Goal: Find specific page/section: Find specific page/section

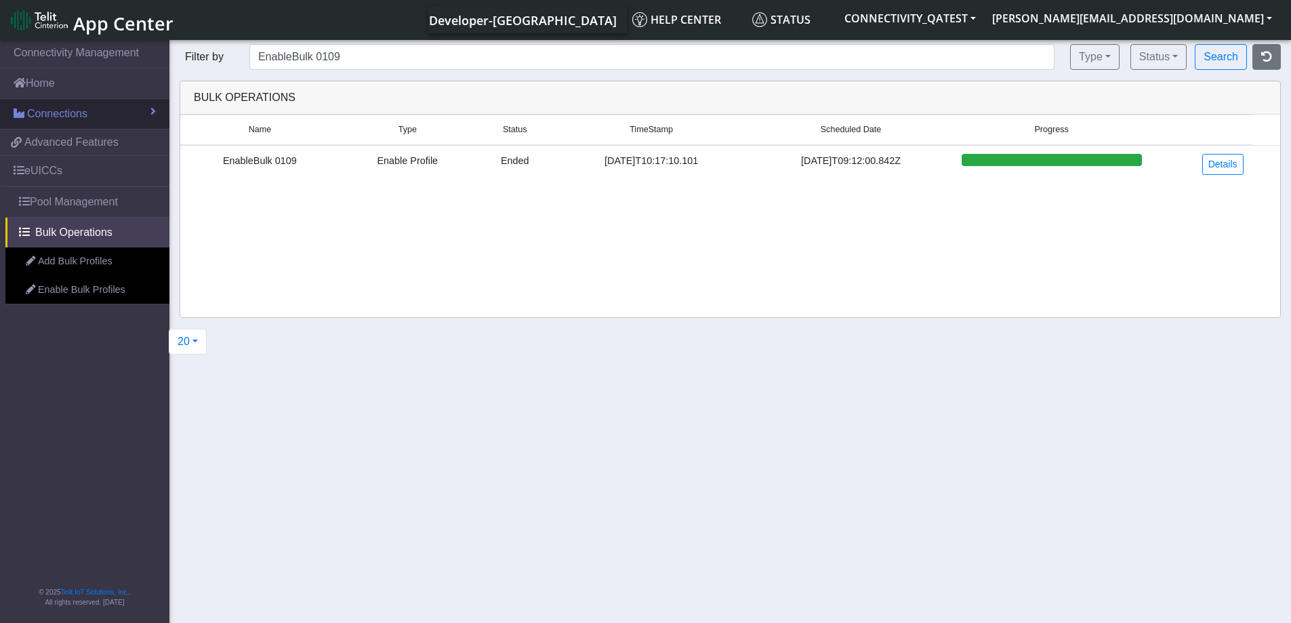
click at [47, 116] on span "Connections" at bounding box center [57, 114] width 60 height 16
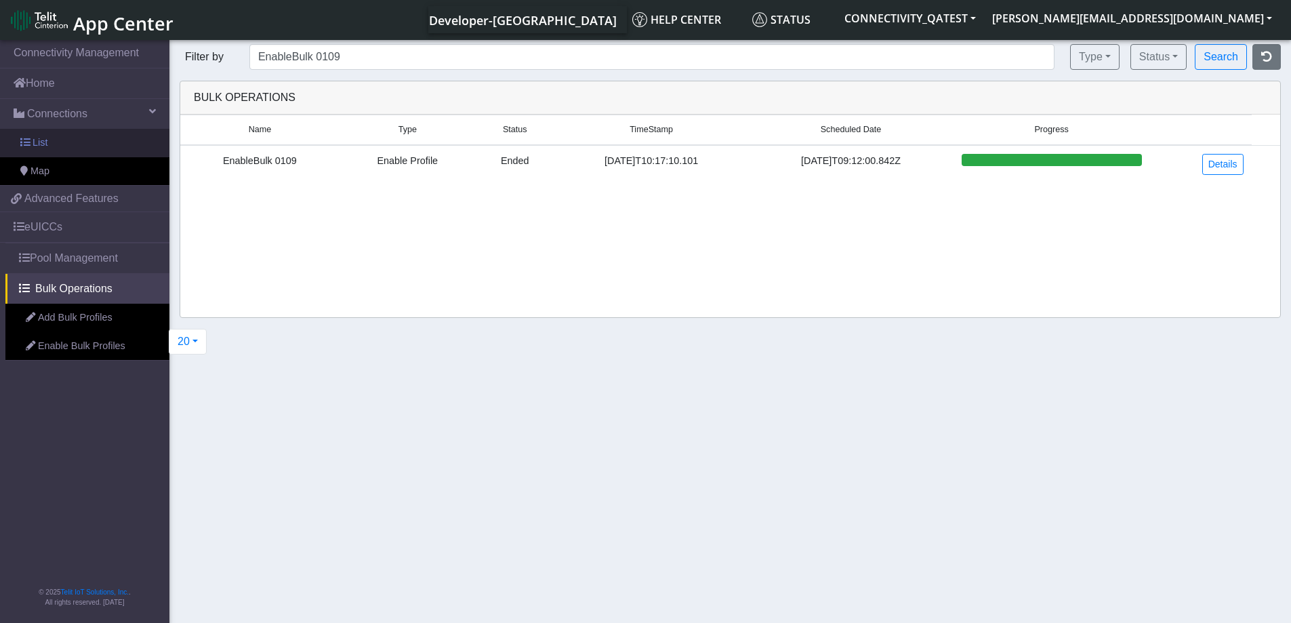
click at [38, 146] on span "List" at bounding box center [40, 143] width 15 height 15
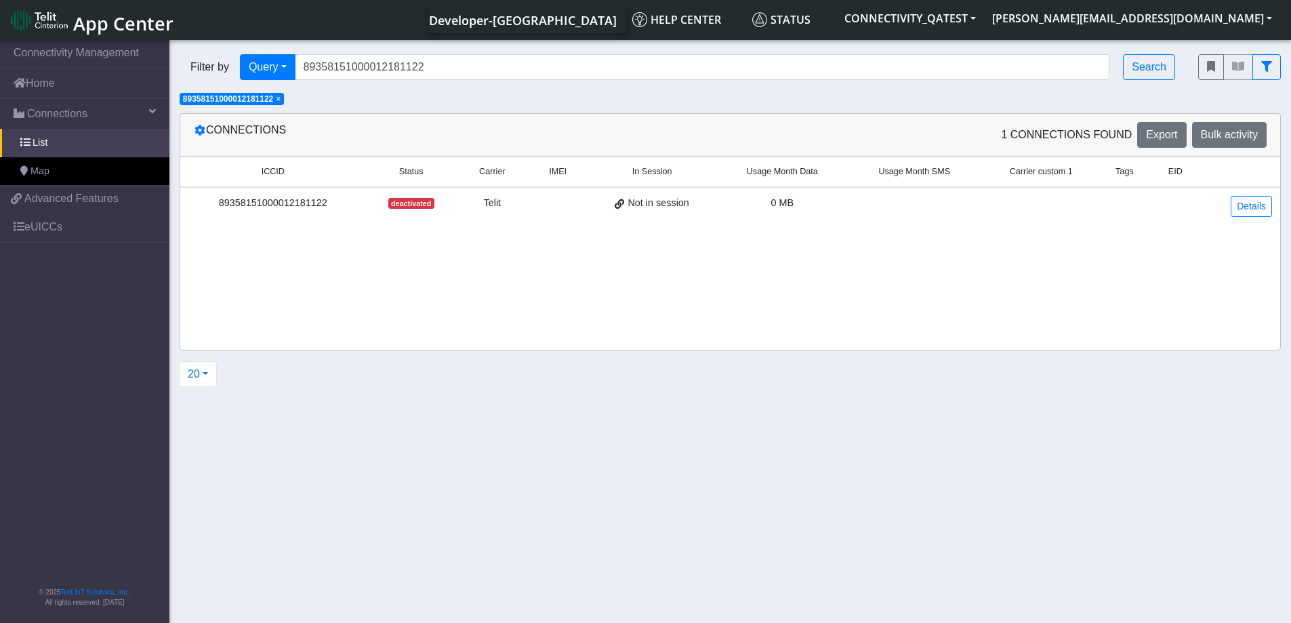
click at [281, 99] on span "×" at bounding box center [278, 98] width 5 height 9
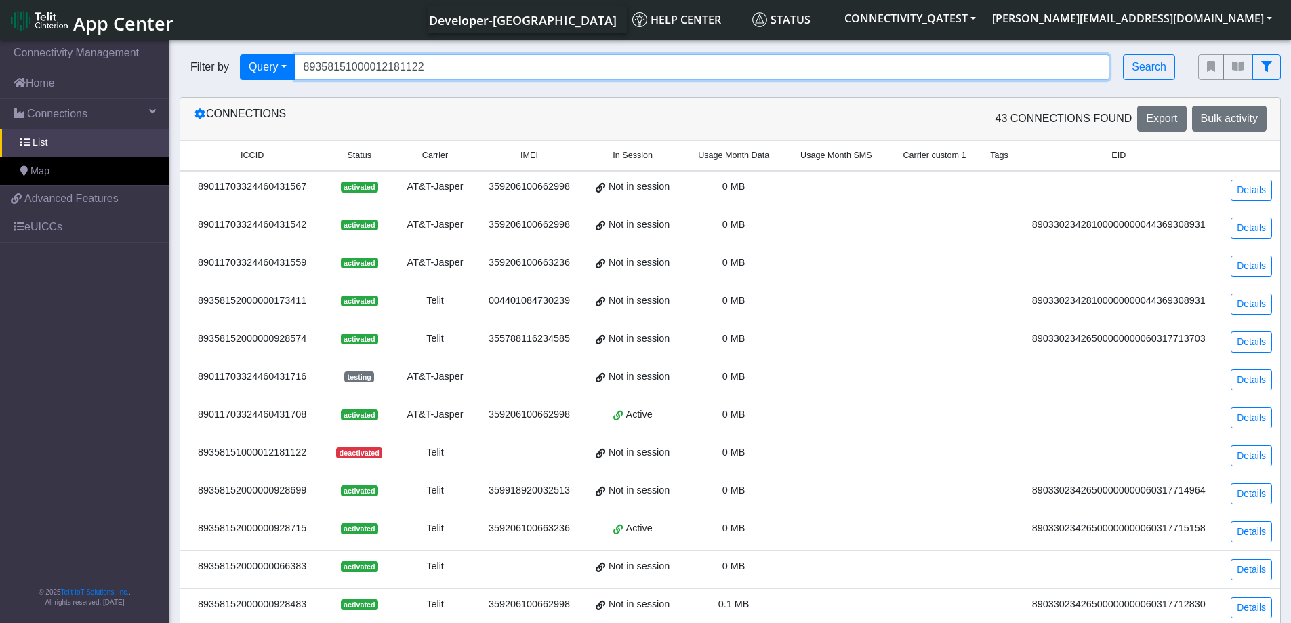
drag, startPoint x: 441, startPoint y: 66, endPoint x: 287, endPoint y: 86, distance: 155.2
click at [290, 85] on div "Filter by Query Query In Session Not connected Country Operator 893581510000121…" at bounding box center [678, 67] width 1019 height 46
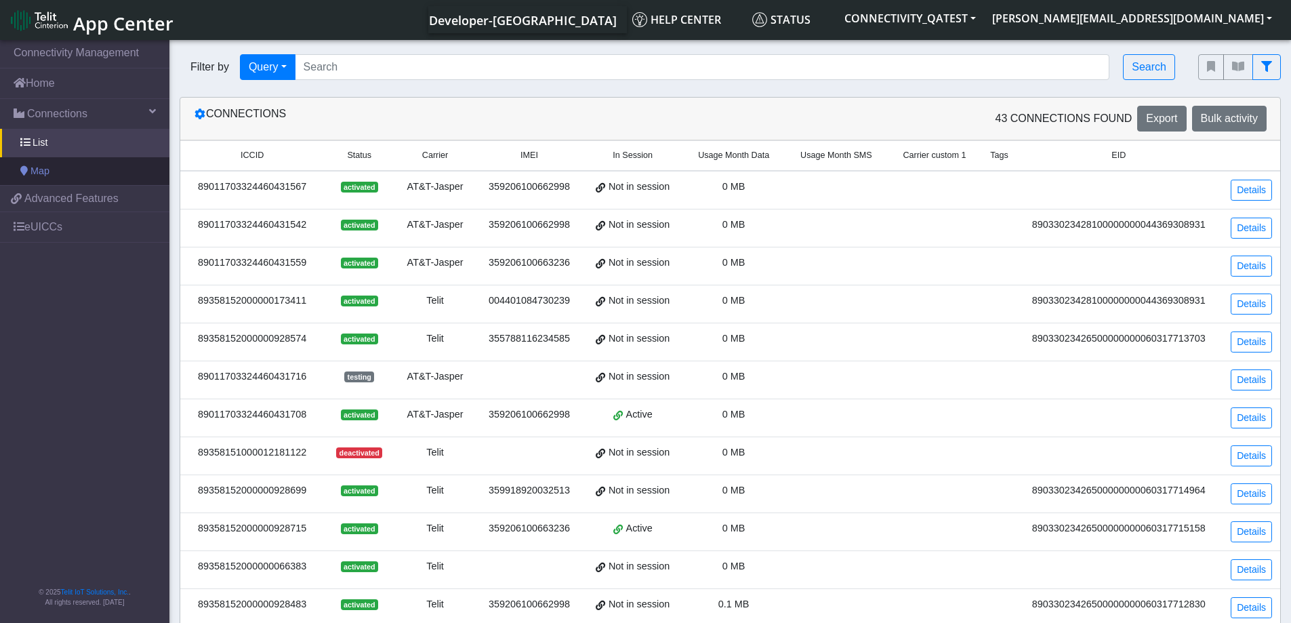
click at [37, 168] on span "Map" at bounding box center [40, 171] width 19 height 15
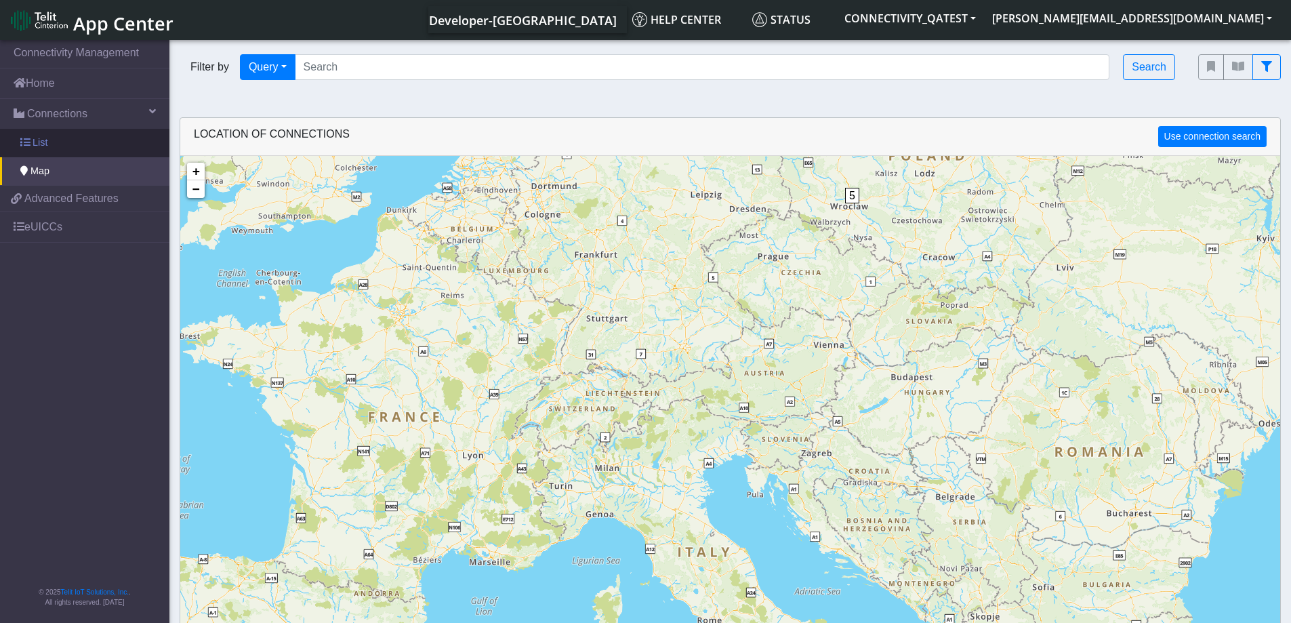
click at [49, 138] on link "List" at bounding box center [84, 143] width 169 height 28
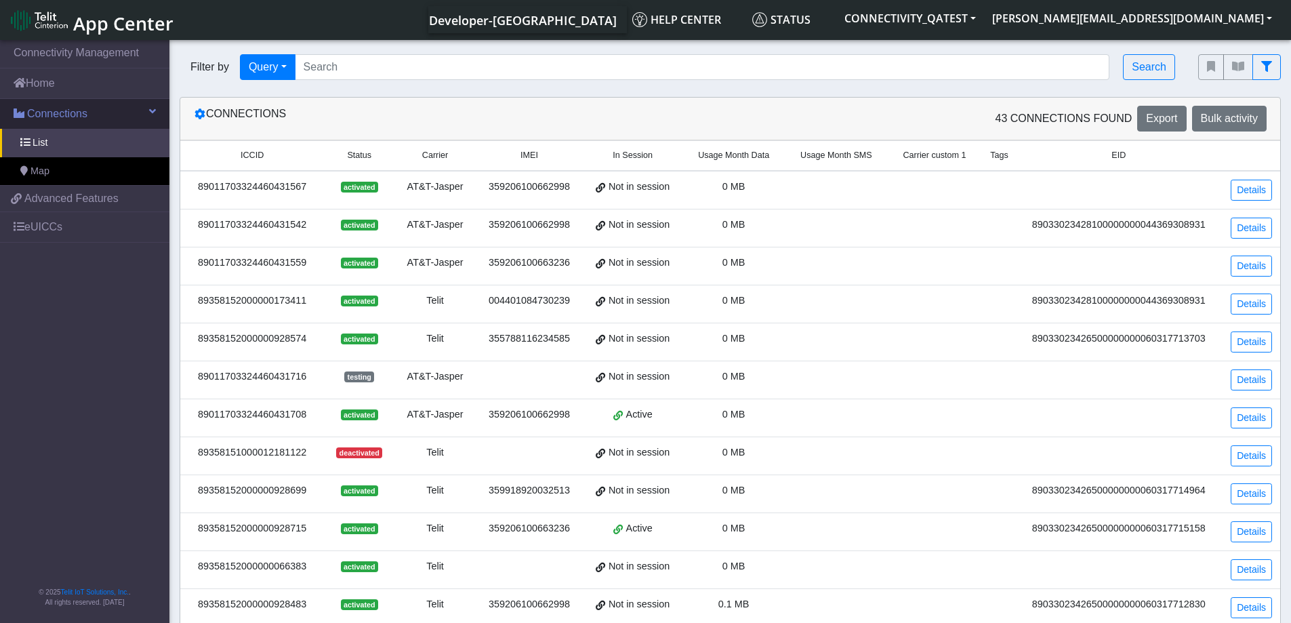
click at [75, 115] on span "Connections" at bounding box center [57, 114] width 60 height 16
drag, startPoint x: 308, startPoint y: 195, endPoint x: 200, endPoint y: 197, distance: 108.5
click at [200, 197] on td "89011703324460431567" at bounding box center [252, 190] width 144 height 39
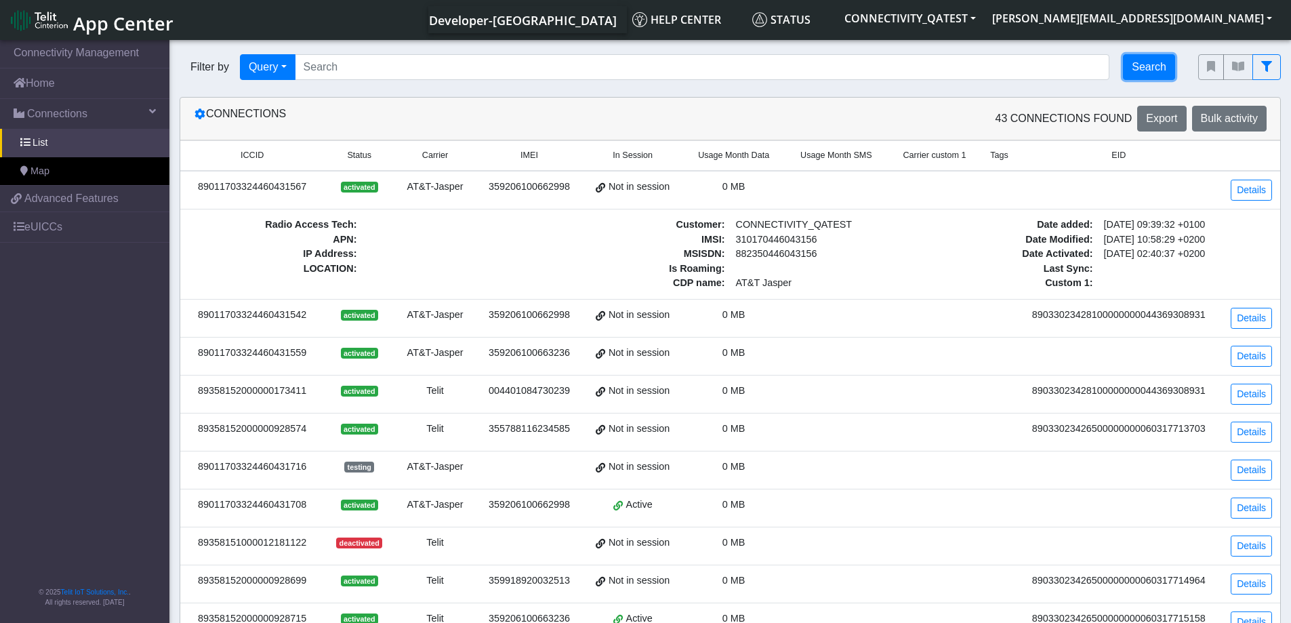
click at [1144, 67] on button "Search" at bounding box center [1149, 67] width 52 height 26
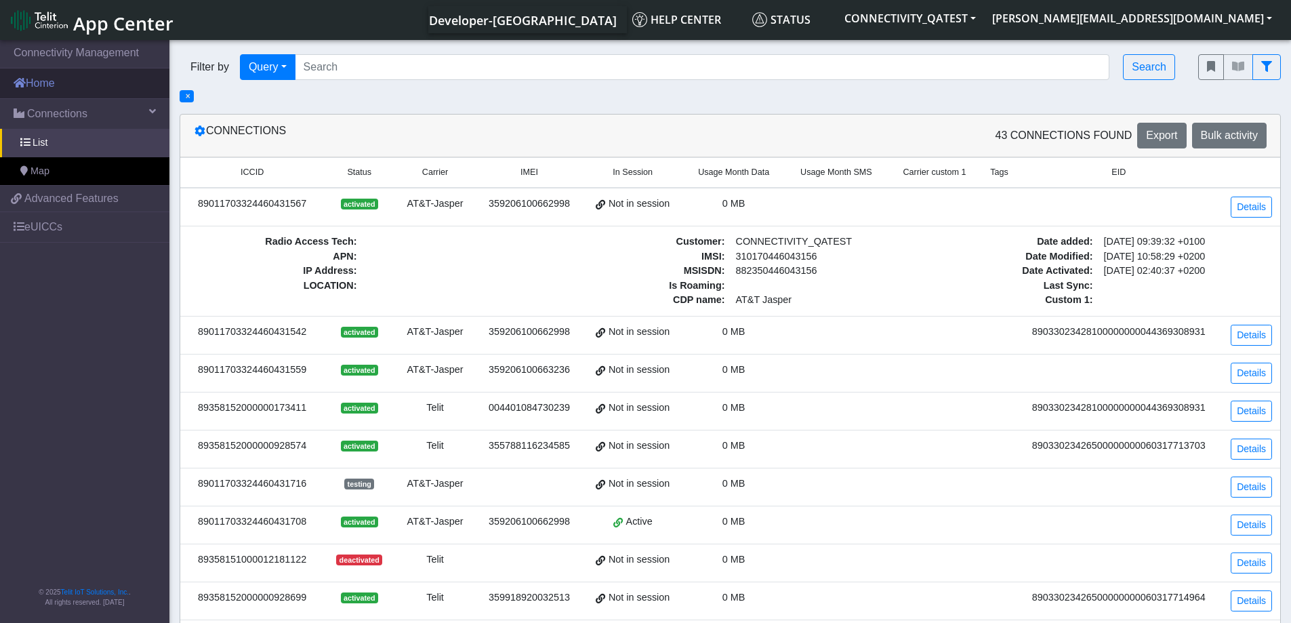
click at [58, 87] on link "Home" at bounding box center [84, 83] width 169 height 30
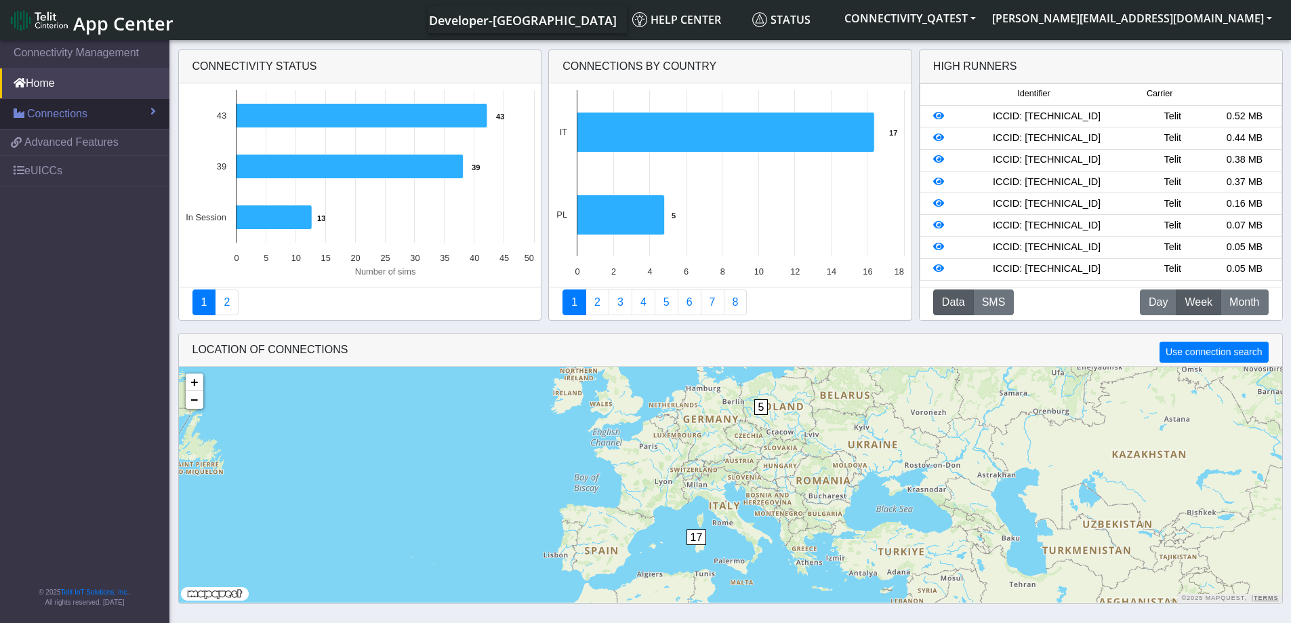
click at [50, 110] on span "Connections" at bounding box center [57, 114] width 60 height 16
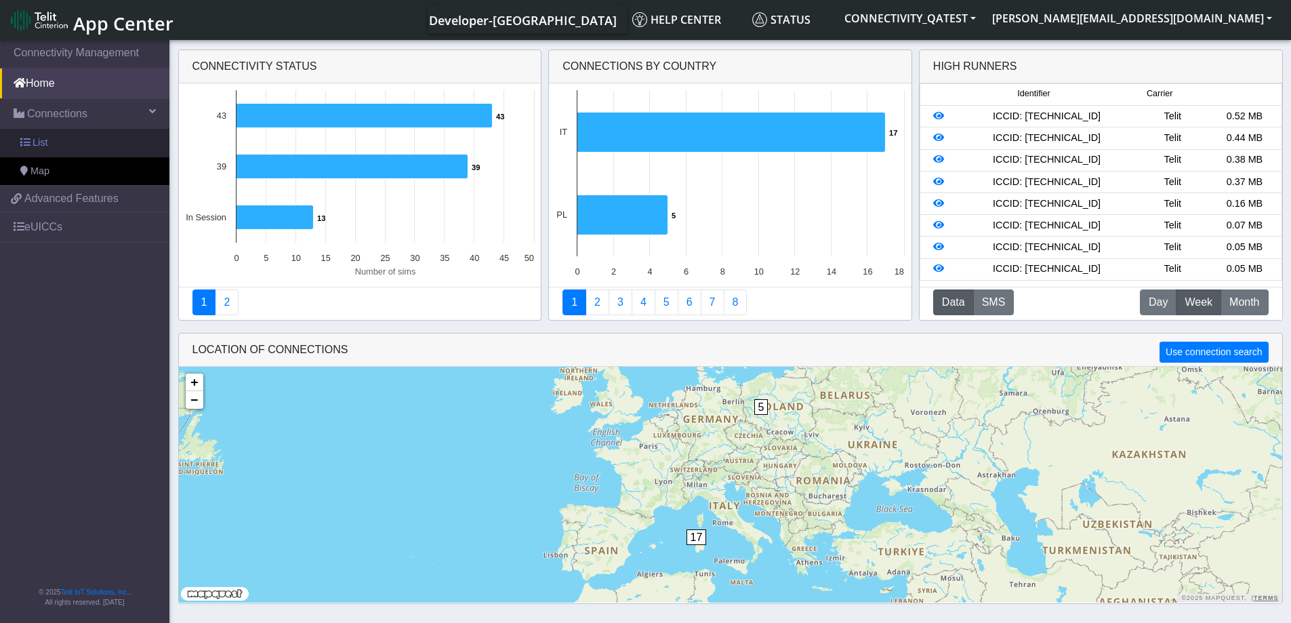
click at [49, 137] on link "List" at bounding box center [84, 143] width 169 height 28
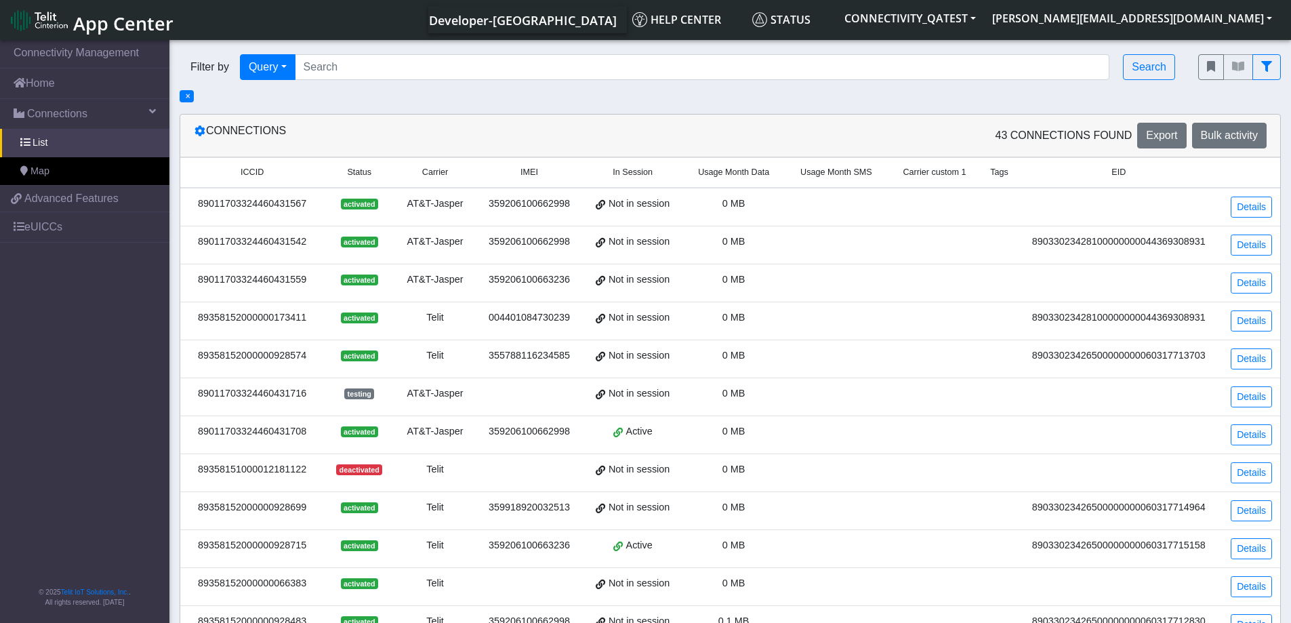
click at [189, 98] on span "×" at bounding box center [188, 96] width 5 height 9
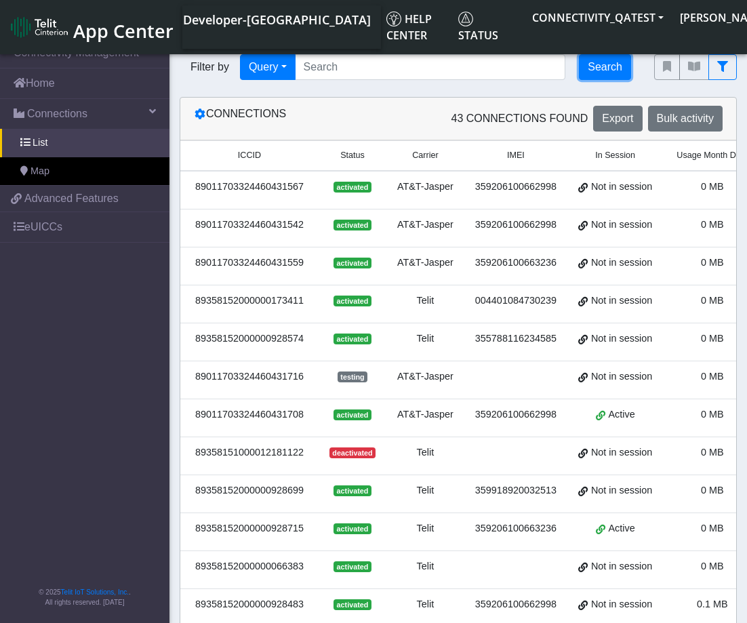
click at [592, 72] on button "Search" at bounding box center [605, 67] width 52 height 26
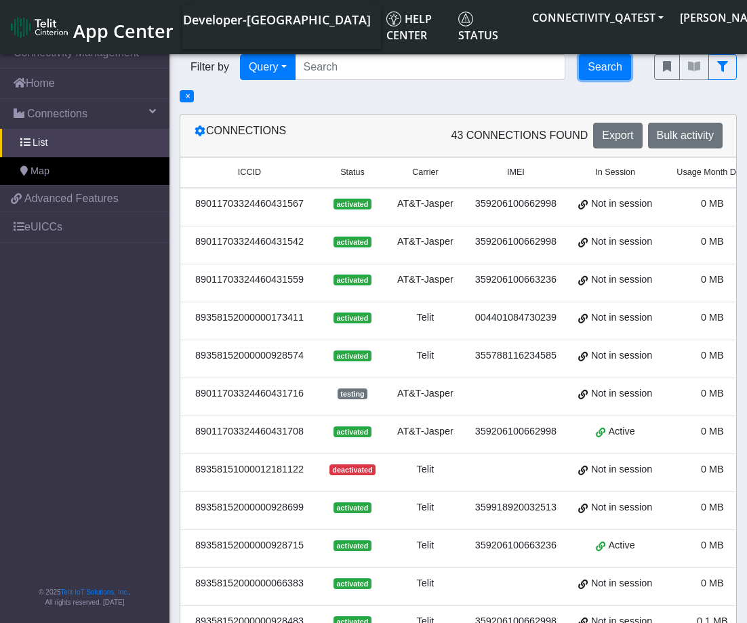
click at [595, 68] on button "Search" at bounding box center [605, 67] width 52 height 26
click at [186, 98] on span "×" at bounding box center [188, 96] width 5 height 9
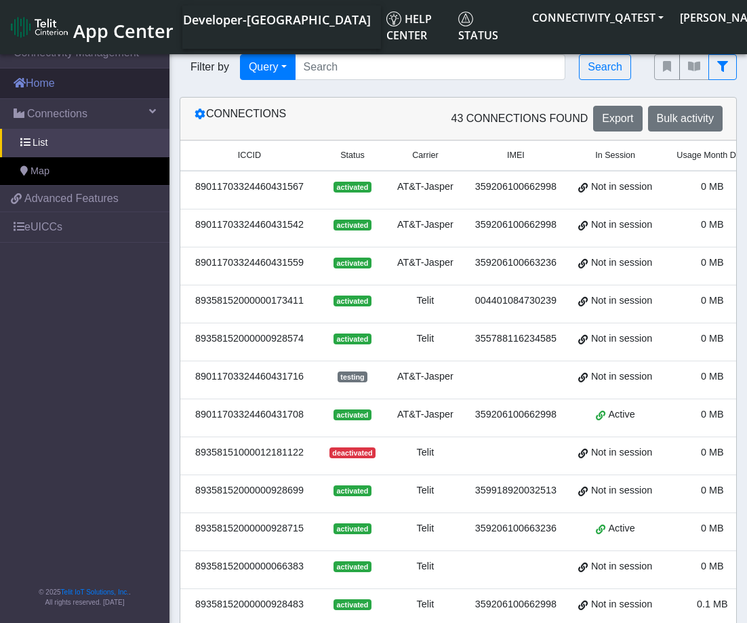
click at [41, 77] on link "Home" at bounding box center [84, 83] width 169 height 30
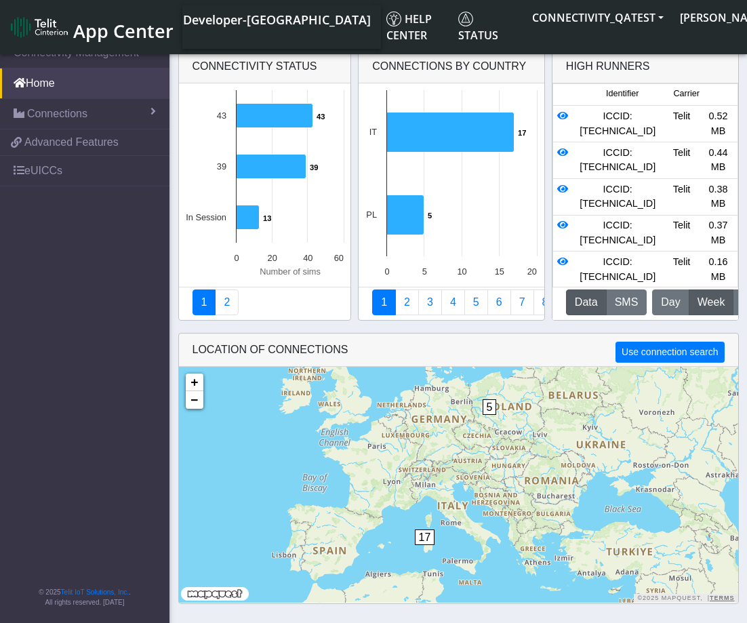
click at [108, 34] on span "App Center" at bounding box center [123, 30] width 100 height 25
